Goal: Find specific fact: Find specific fact

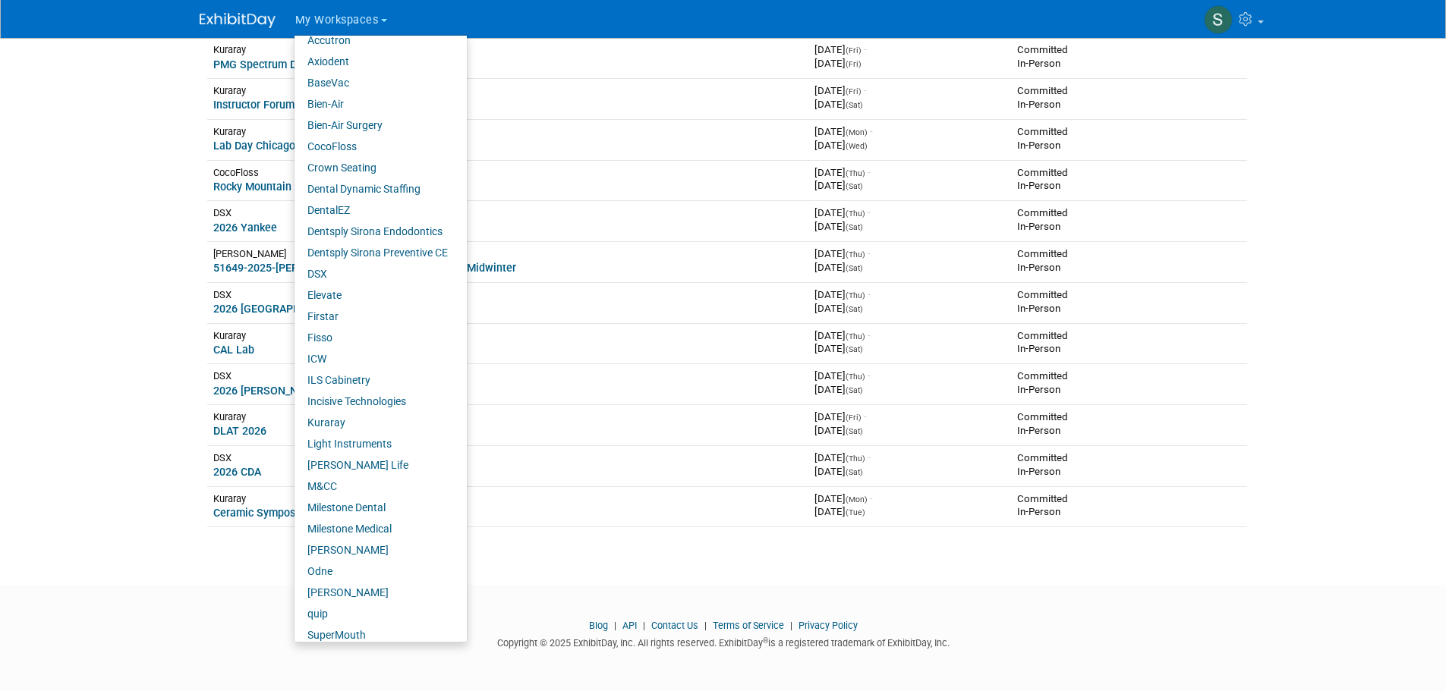
scroll to position [61, 0]
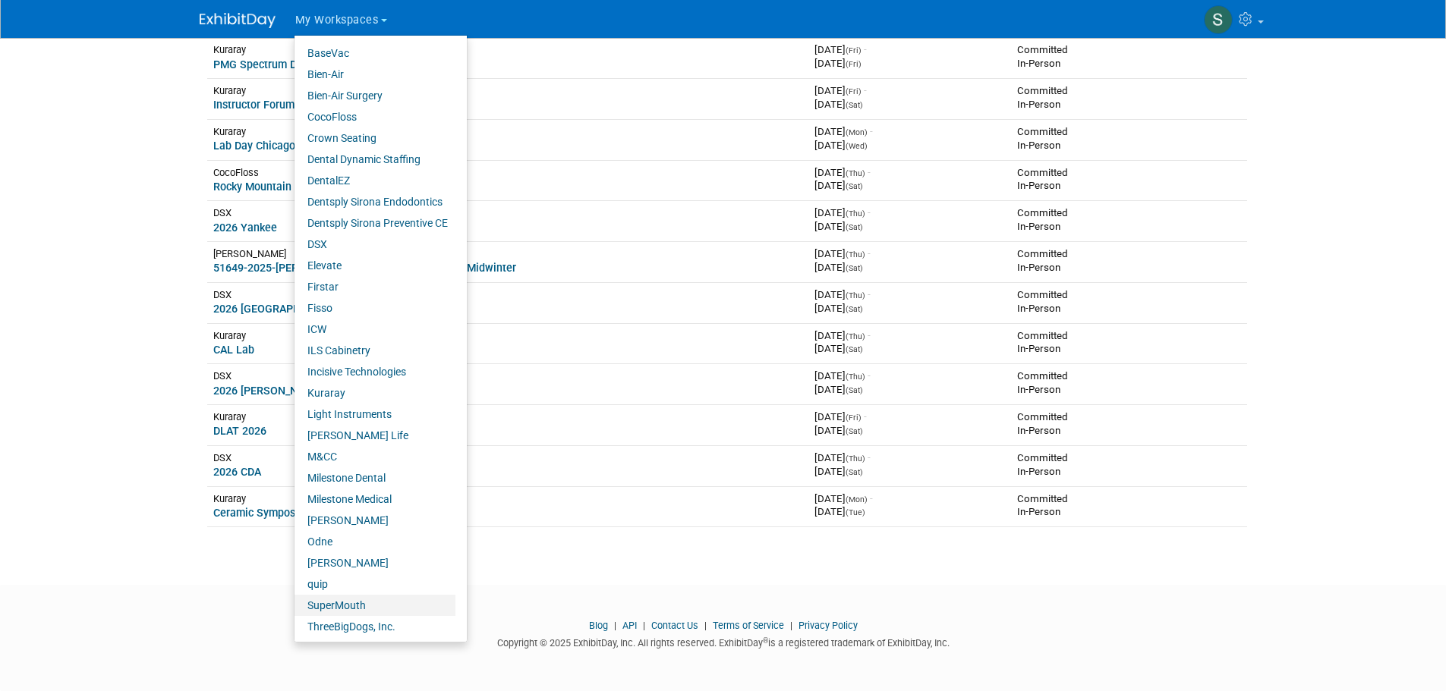
click at [351, 603] on link "SuperMouth" at bounding box center [374, 605] width 161 height 21
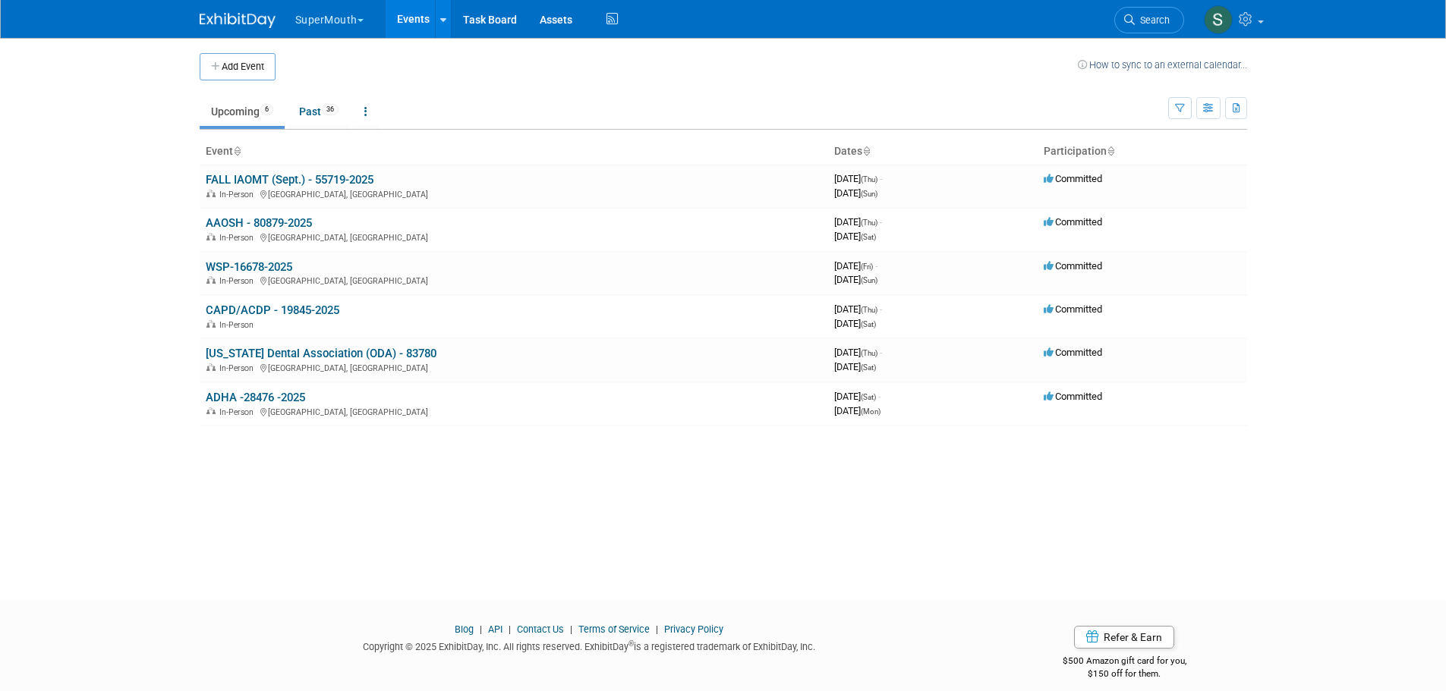
click at [336, 179] on link "FALL IAOMT (Sept.) - 55719-2025" at bounding box center [290, 180] width 168 height 14
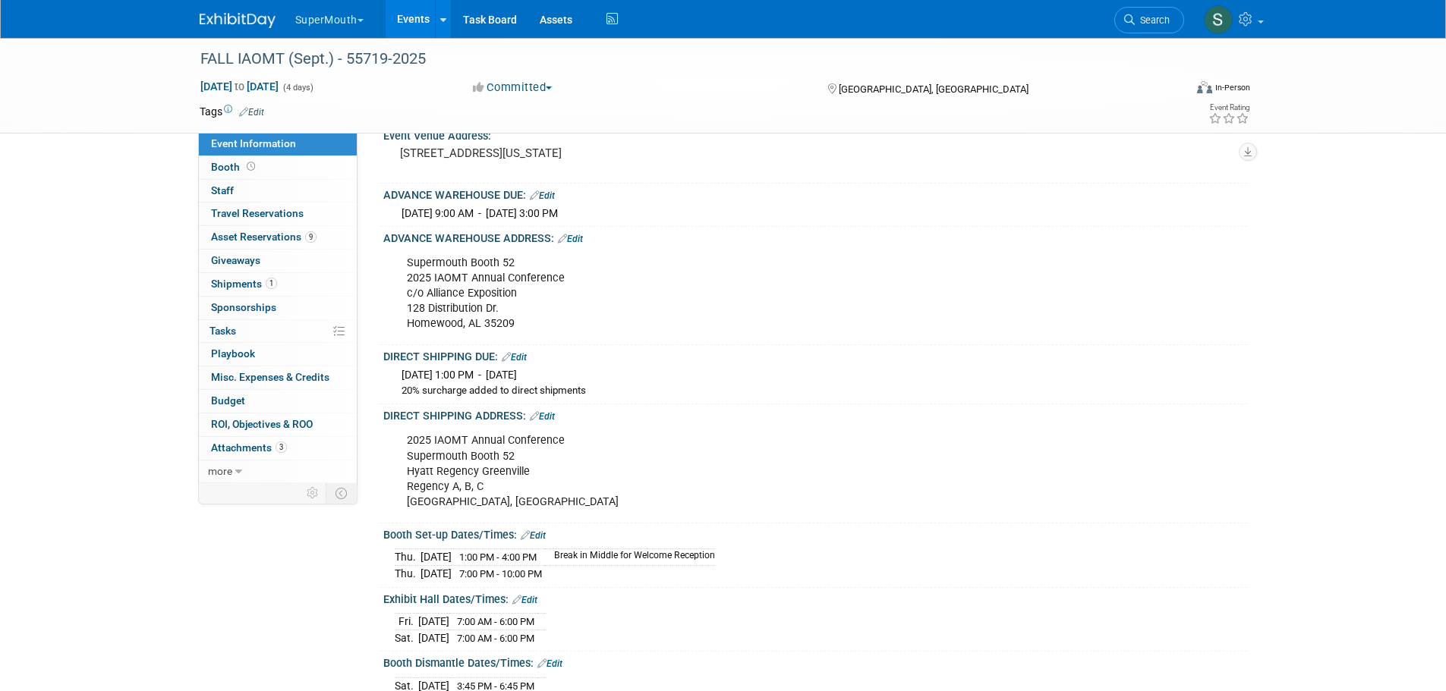
scroll to position [203, 0]
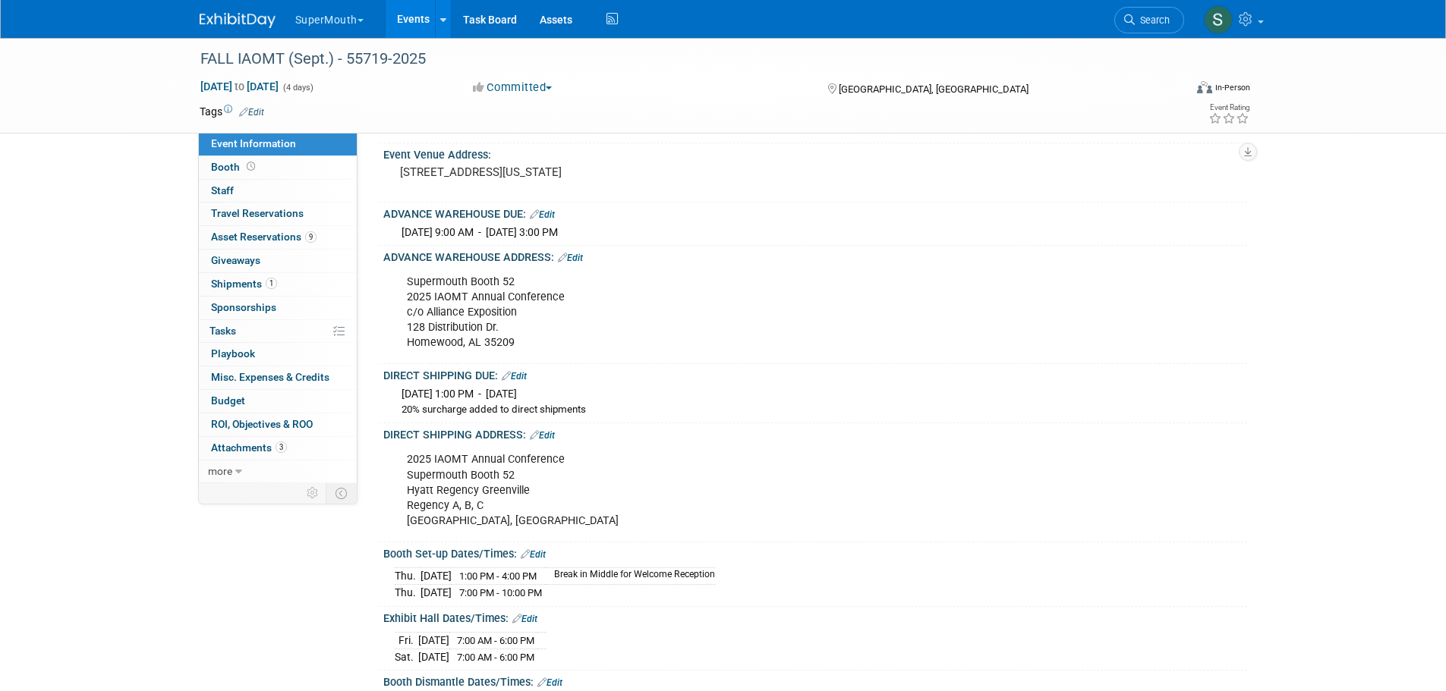
click at [506, 354] on div "Supermouth Booth 52 2025 IAOMT Annual Conference c/o Alliance Exposition [STREE…" at bounding box center [738, 312] width 684 height 91
click at [512, 357] on div "Supermouth Booth 52 2025 IAOMT Annual Conference c/o Alliance Exposition [STREE…" at bounding box center [738, 312] width 684 height 91
drag, startPoint x: 512, startPoint y: 357, endPoint x: 404, endPoint y: 325, distance: 113.1
click at [404, 325] on div "Supermouth Booth 52 2025 IAOMT Annual Conference c/o Alliance Exposition [STREE…" at bounding box center [738, 312] width 684 height 91
copy div "c/o Alliance Exposition [STREET_ADDRESS]"
